Goal: Find specific page/section: Find specific page/section

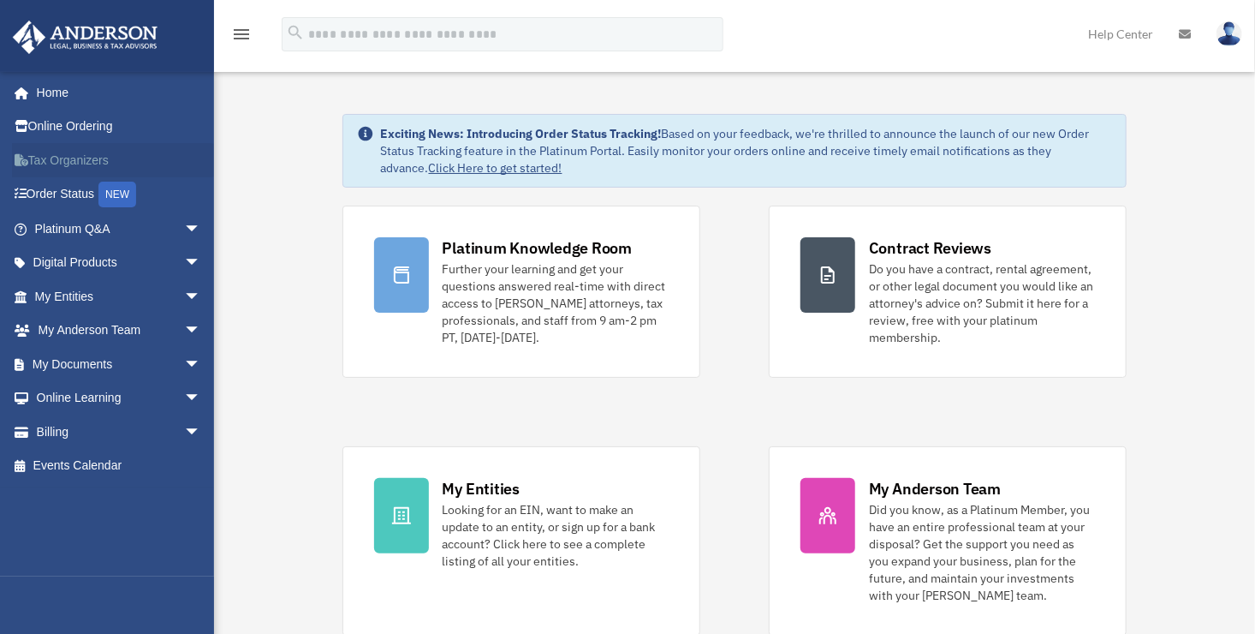
click at [68, 164] on link "Tax Organizers" at bounding box center [119, 160] width 215 height 34
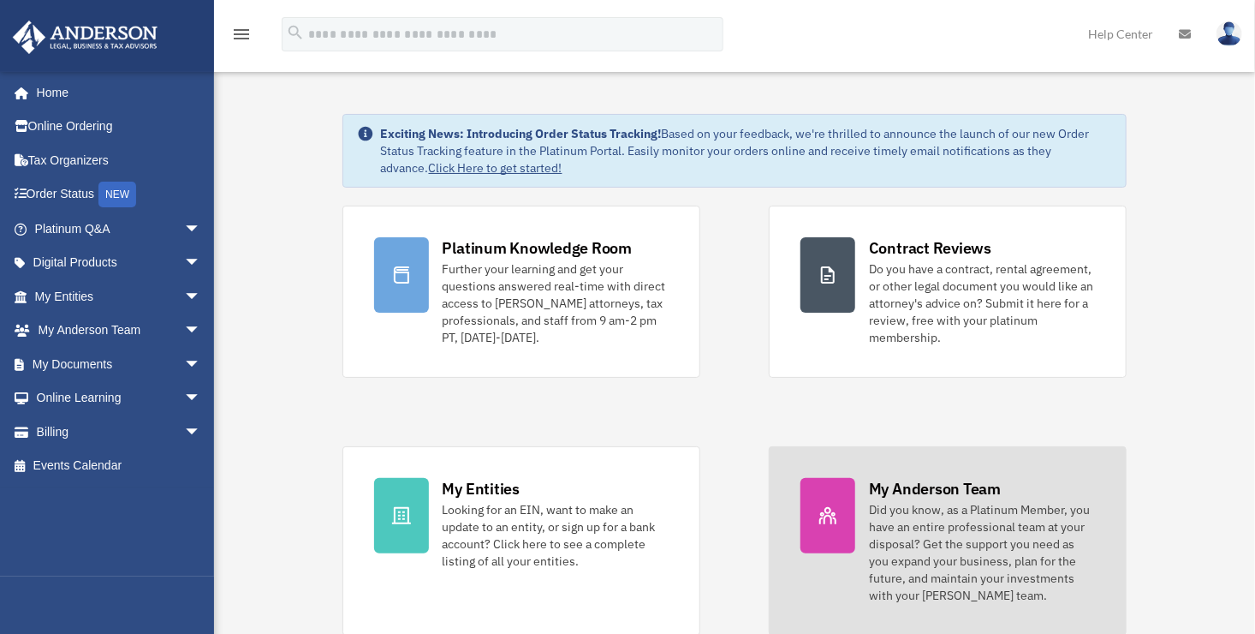
click at [896, 486] on div "My Anderson Team" at bounding box center [935, 488] width 132 height 21
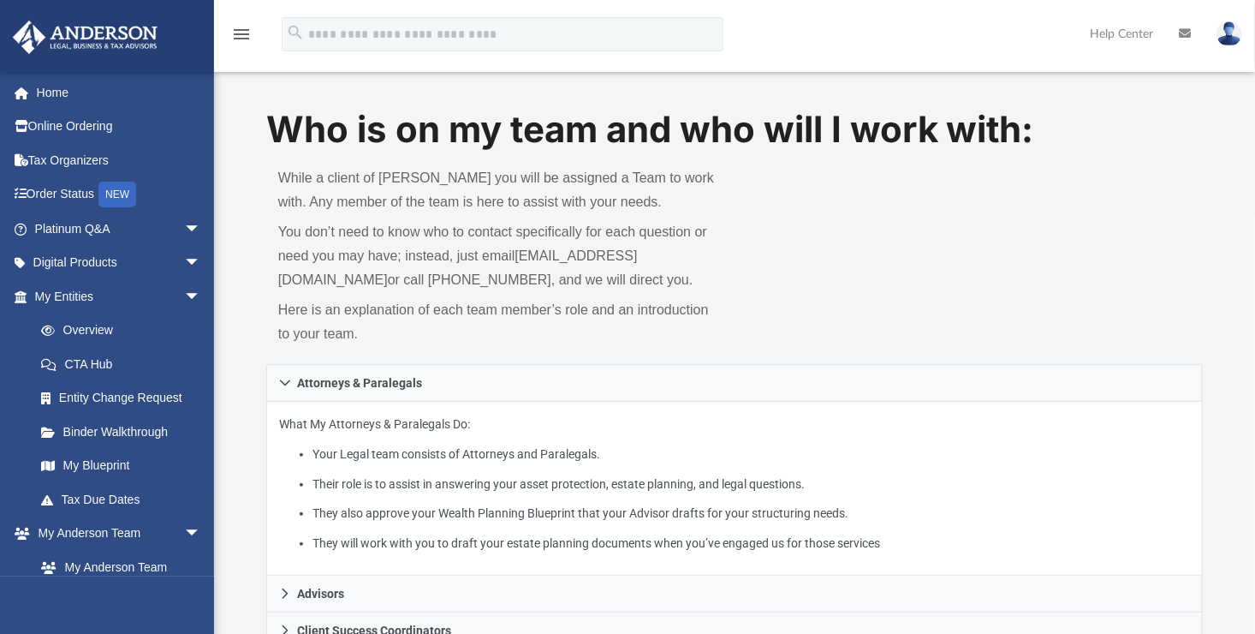
scroll to position [428, 0]
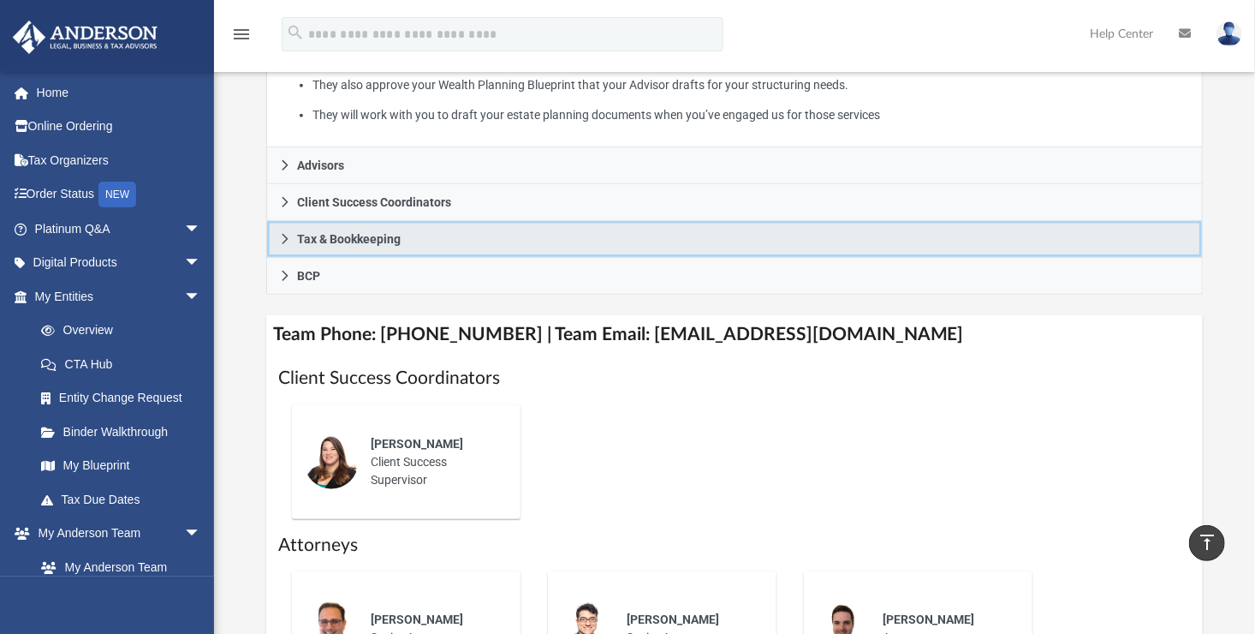
click at [318, 245] on span "Tax & Bookkeeping" at bounding box center [349, 239] width 104 height 12
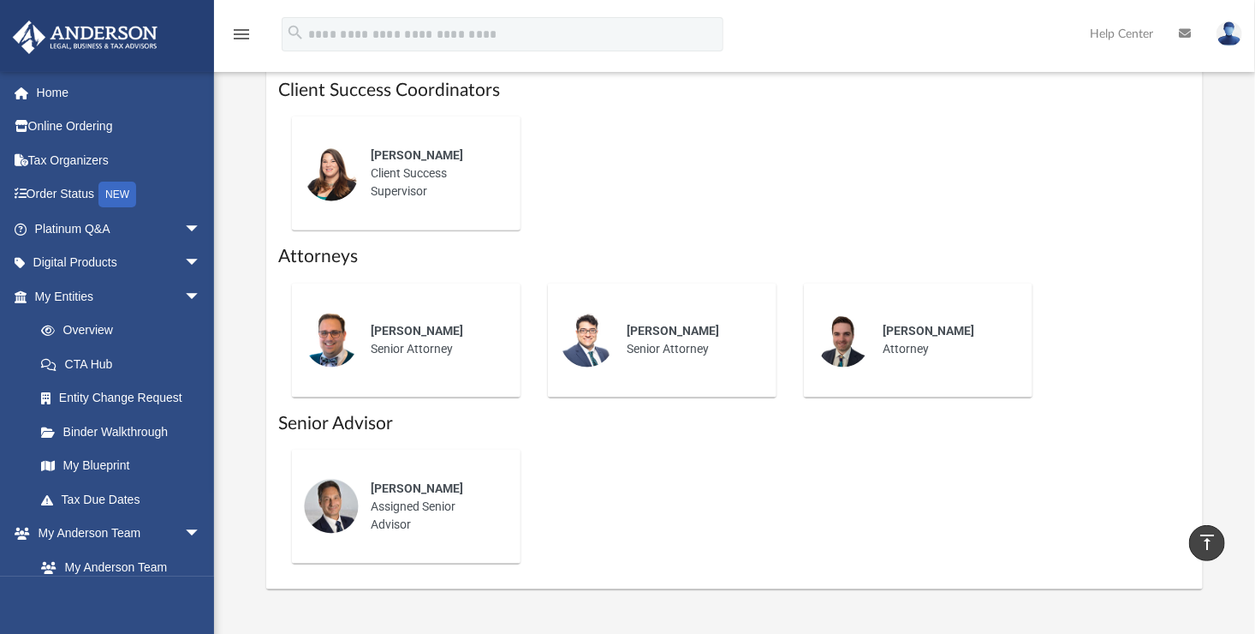
scroll to position [1167, 0]
